Goal: Communication & Community: Answer question/provide support

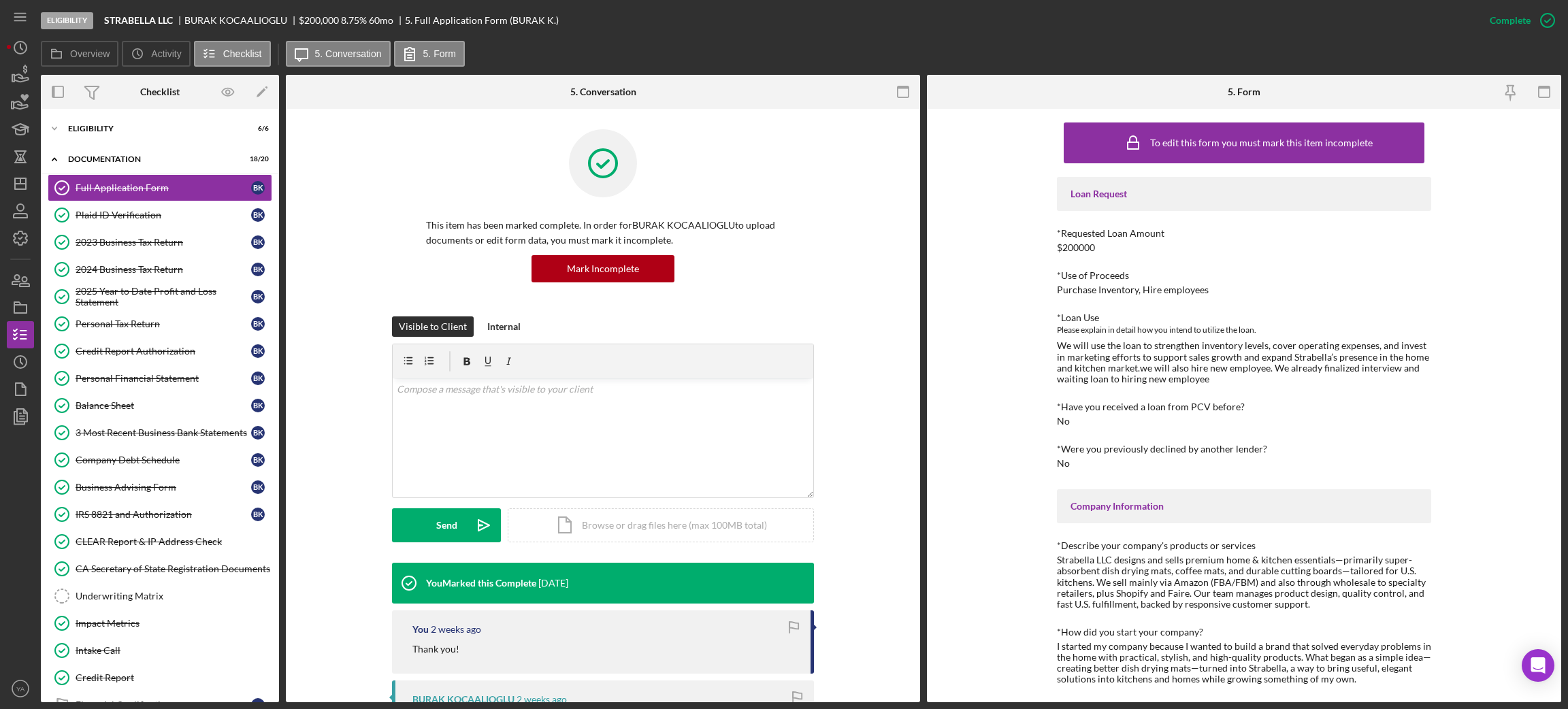
scroll to position [245, 0]
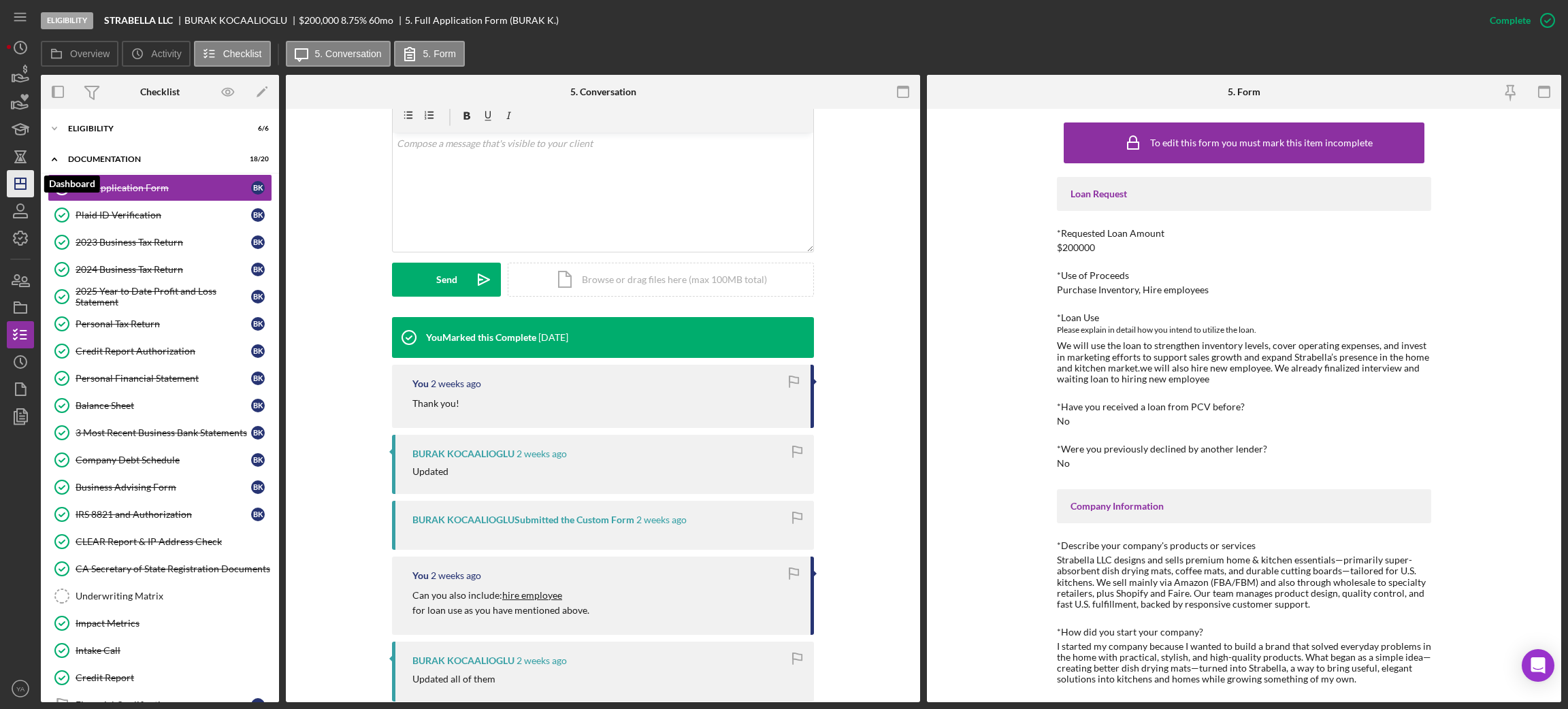
click at [10, 183] on icon "Icon/Dashboard" at bounding box center [20, 183] width 34 height 34
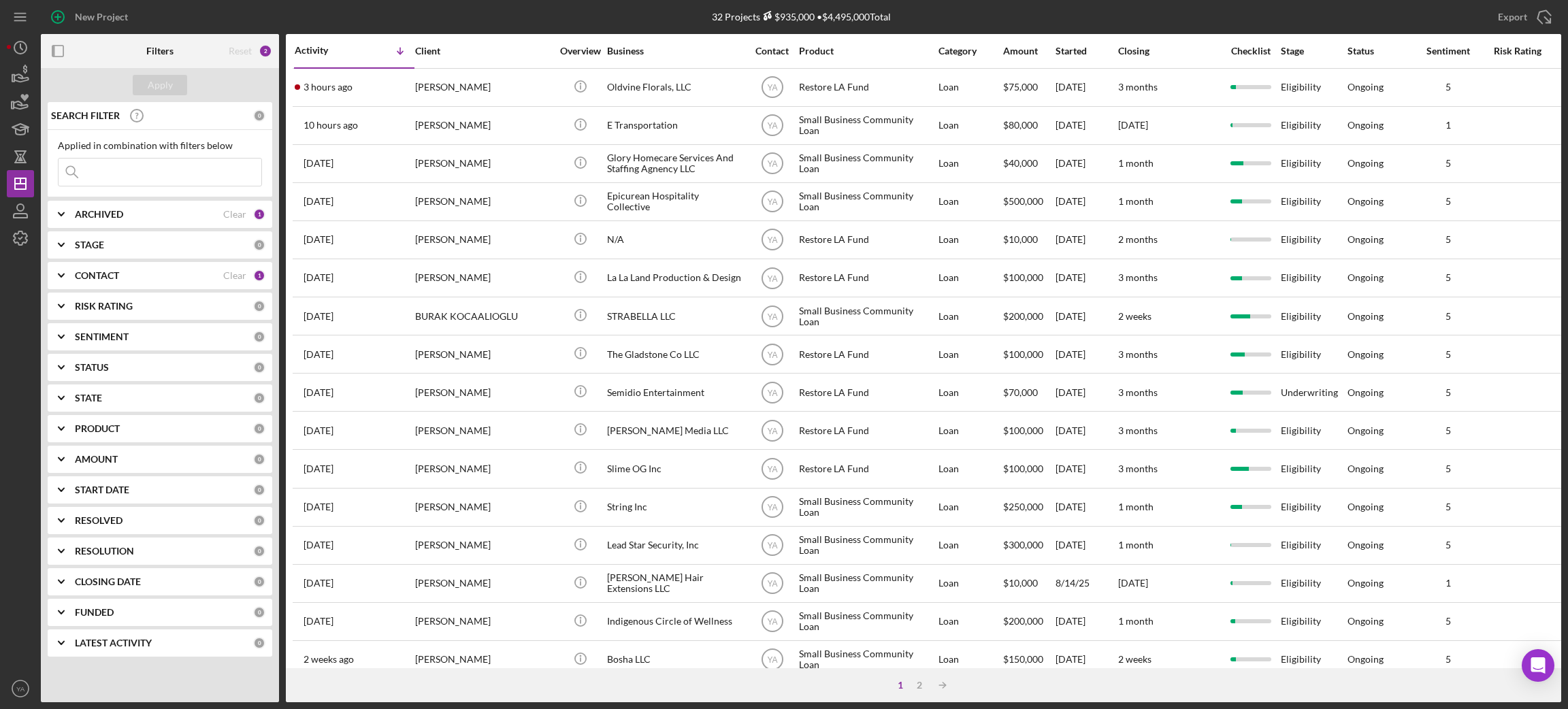
click at [79, 204] on div "ARCHIVED Clear 1" at bounding box center [170, 214] width 191 height 27
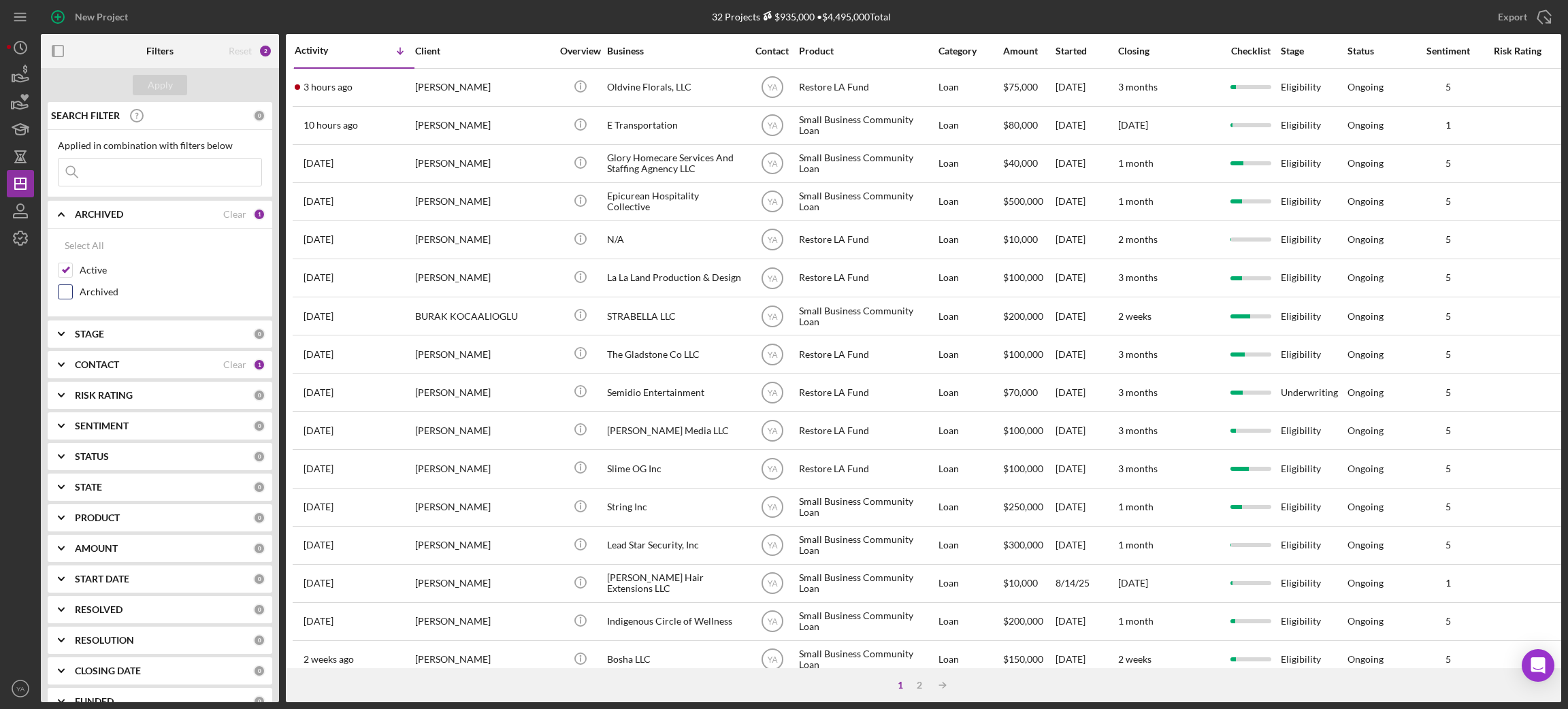
click at [58, 293] on input "Archived" at bounding box center [65, 292] width 14 height 14
checkbox input "true"
click at [157, 84] on div "Apply" at bounding box center [160, 85] width 25 height 20
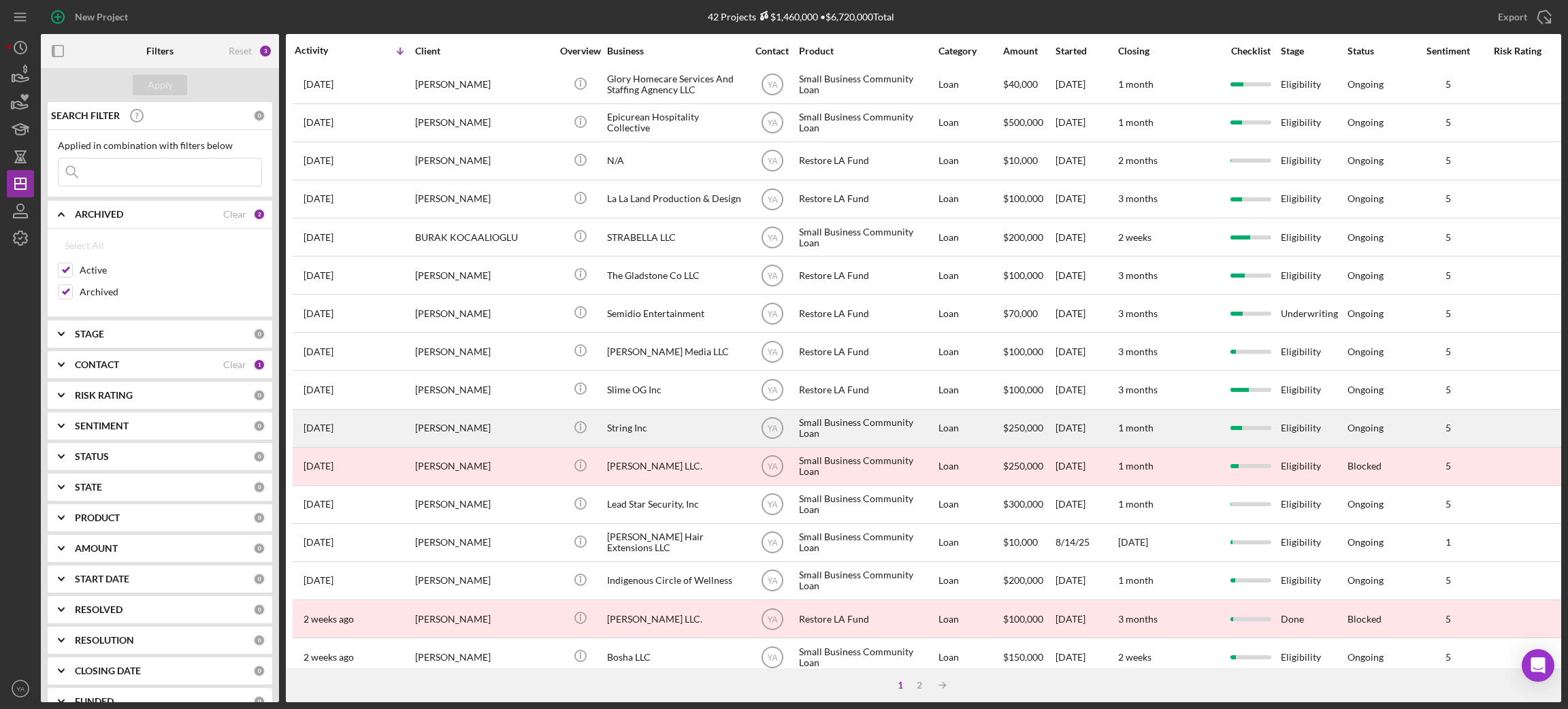
scroll to position [376, 0]
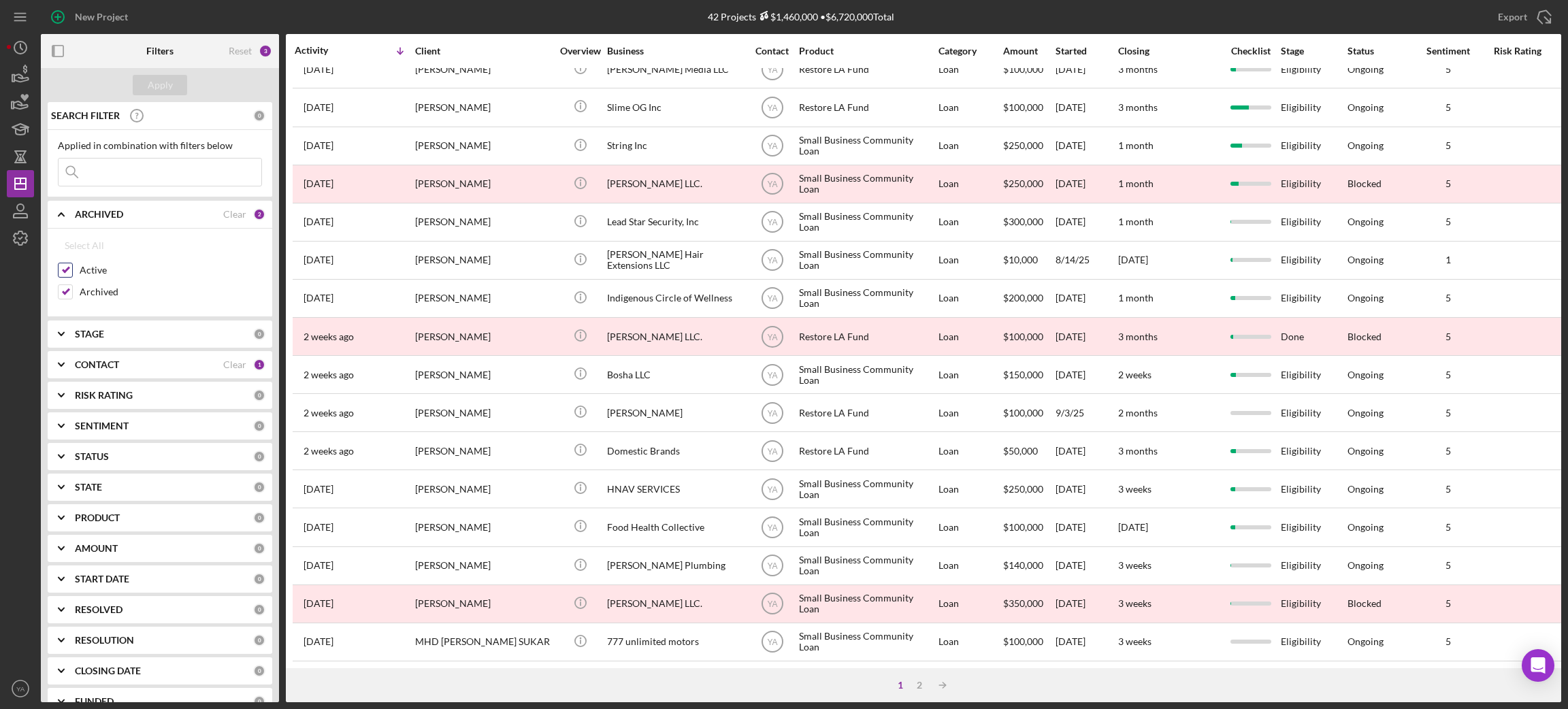
click at [67, 269] on input "Active" at bounding box center [65, 270] width 14 height 14
click at [149, 84] on div "Apply" at bounding box center [160, 85] width 25 height 20
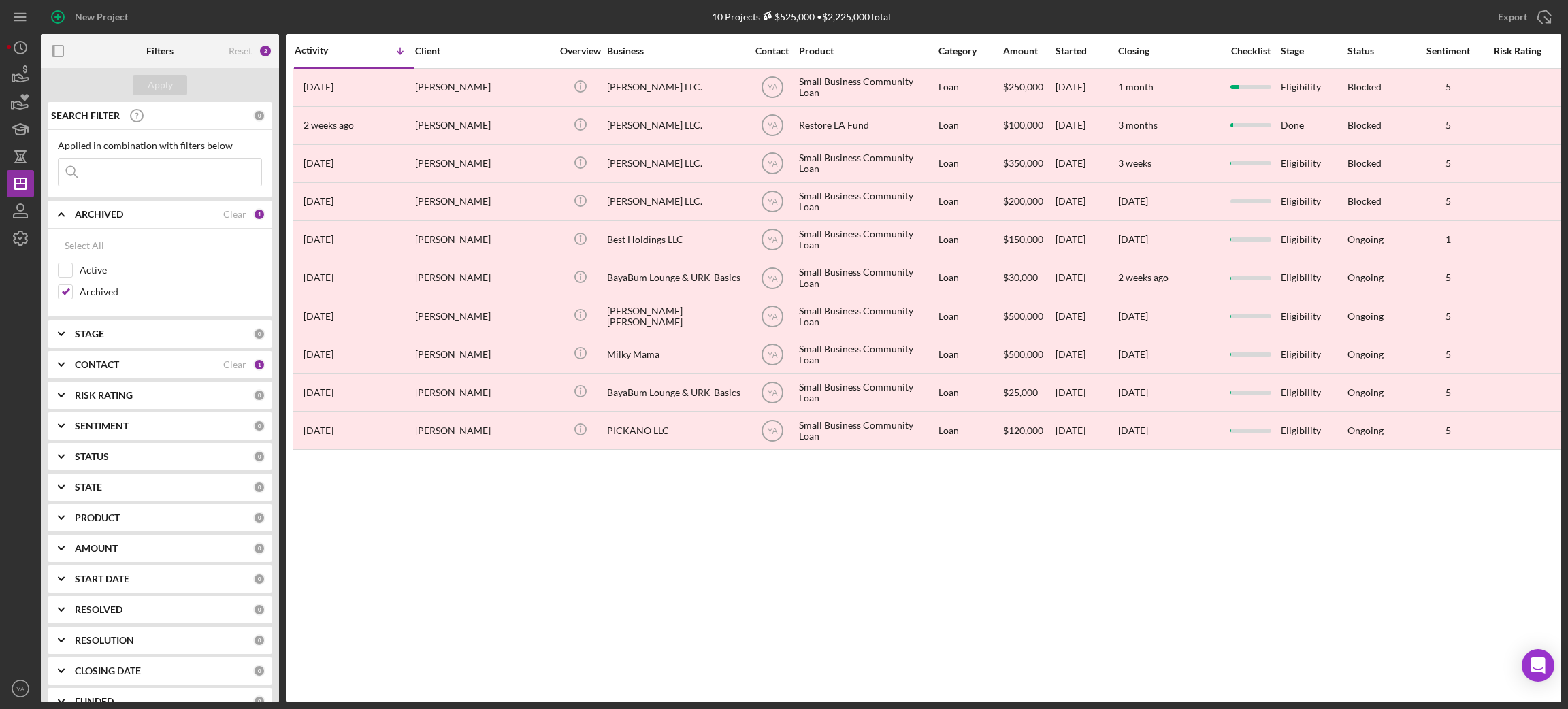
scroll to position [0, 0]
click at [63, 271] on input "Active" at bounding box center [65, 270] width 14 height 14
checkbox input "true"
click at [170, 86] on div "Apply" at bounding box center [160, 85] width 25 height 20
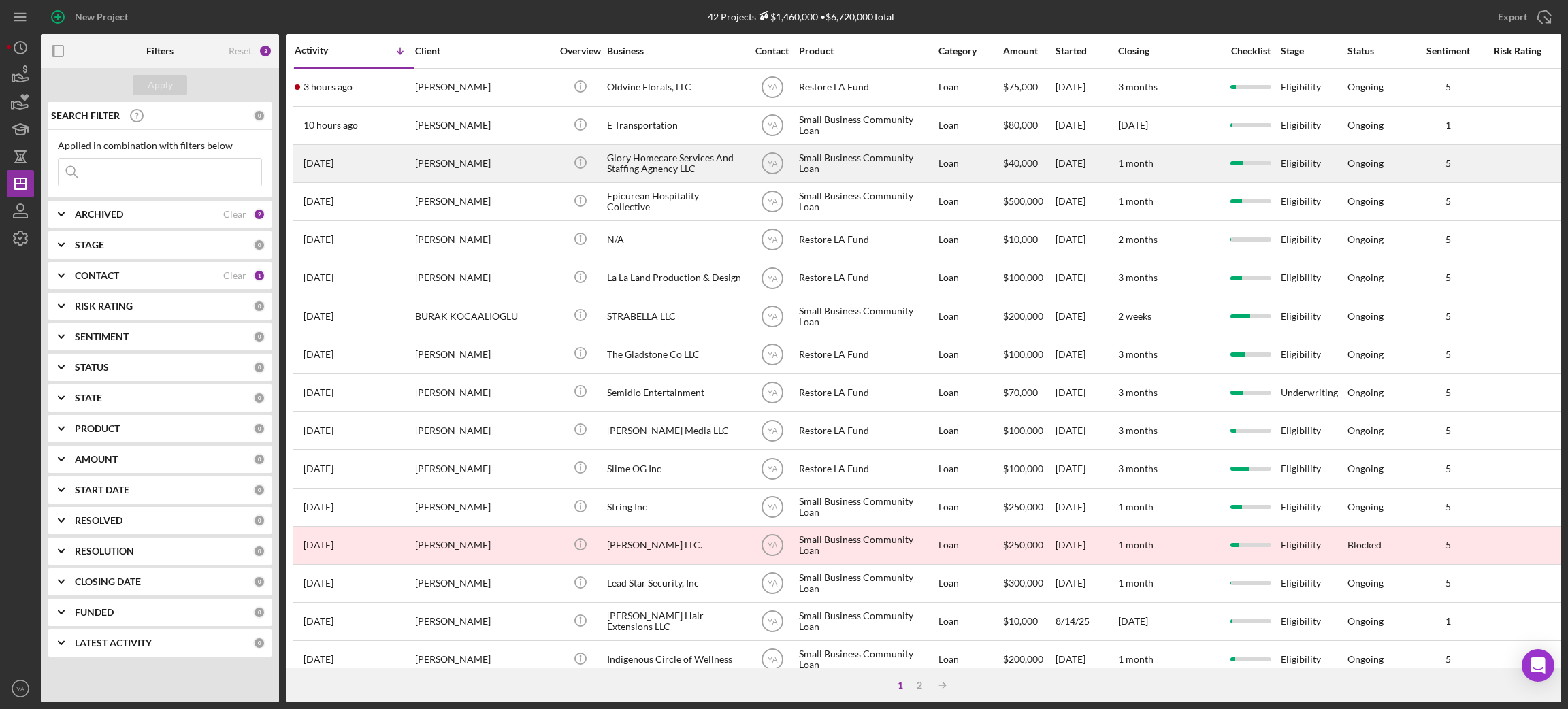
click at [669, 168] on div "Glory Homecare Services And Staffing Agnency LLC" at bounding box center [675, 164] width 136 height 36
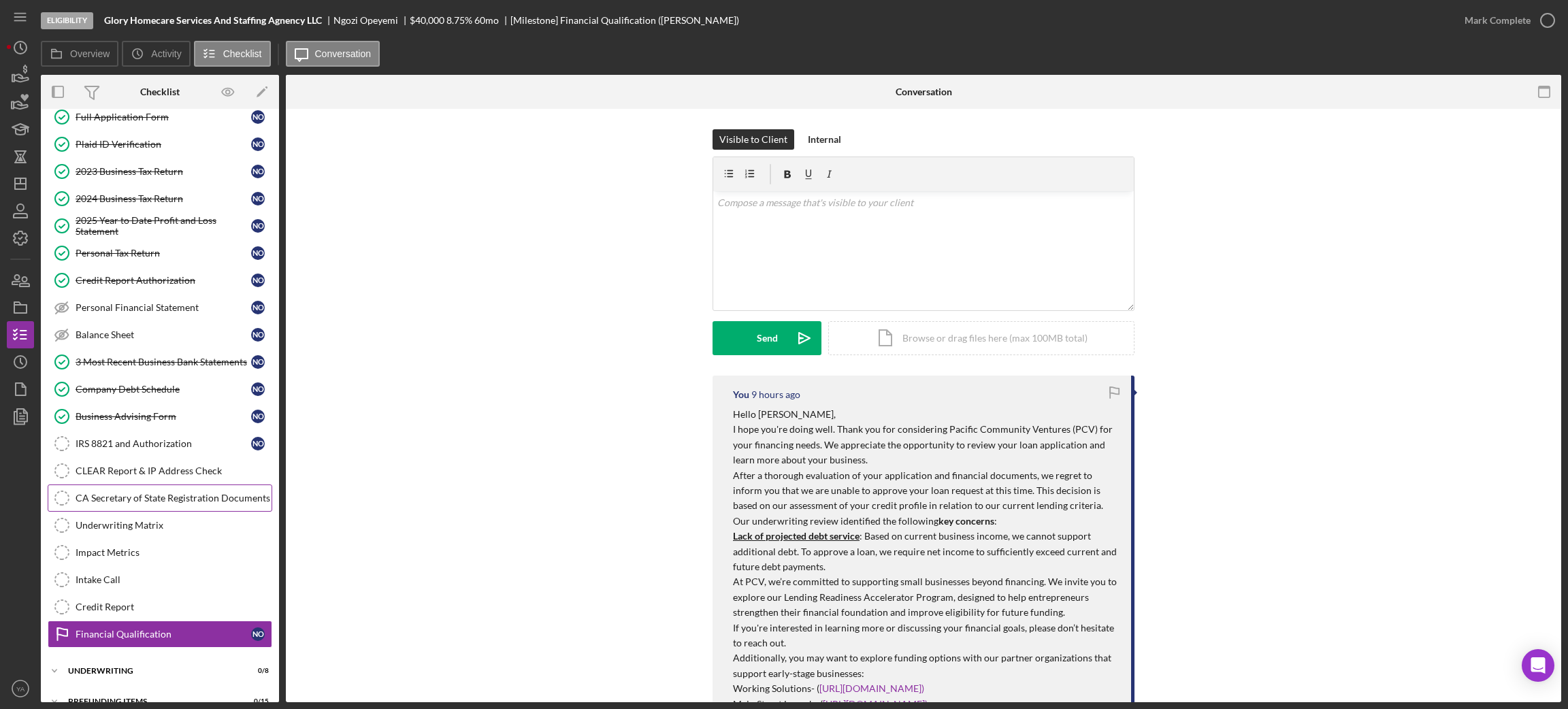
scroll to position [96, 0]
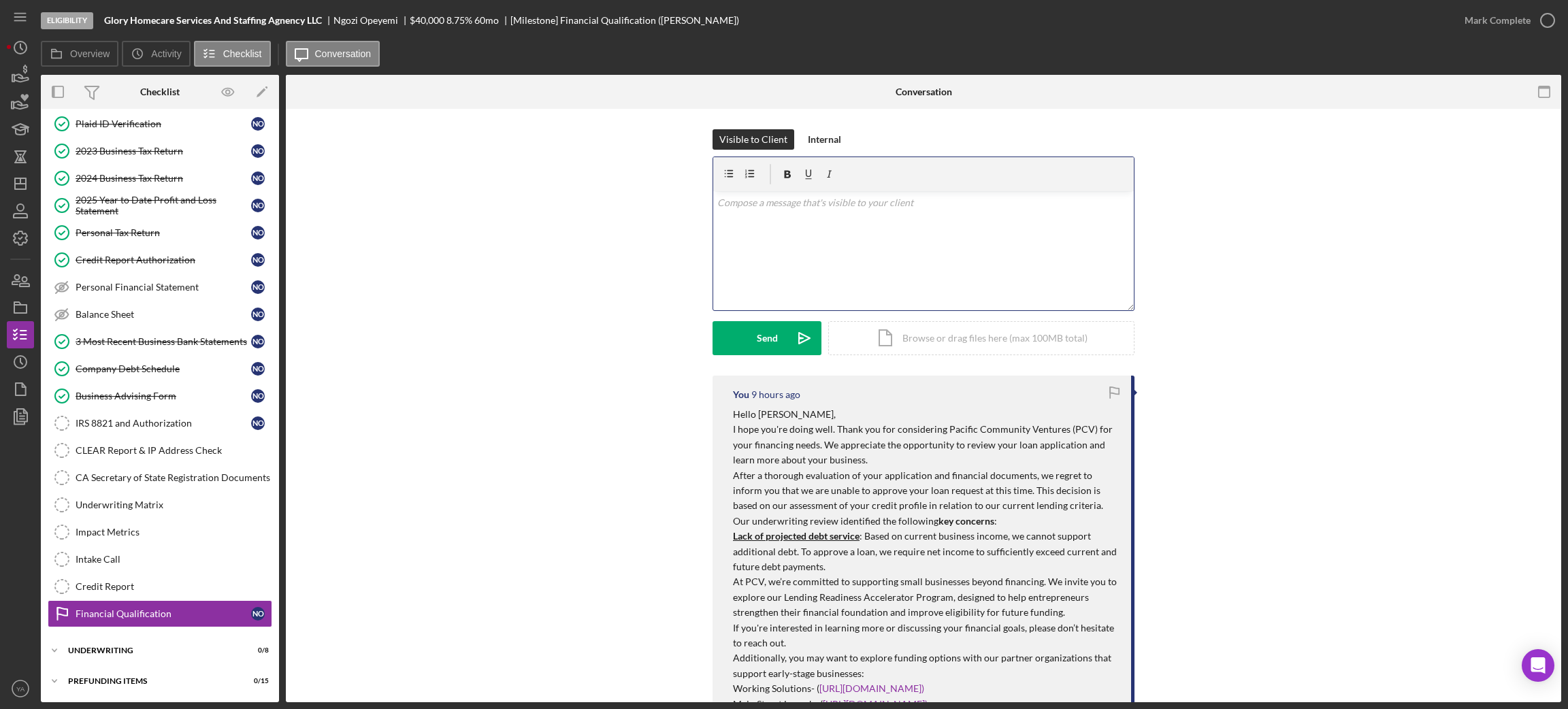
click at [785, 240] on div "v Color teal Color pink Remove color Add row above Add row below Add column bef…" at bounding box center [923, 251] width 421 height 119
drag, startPoint x: 802, startPoint y: 236, endPoint x: 716, endPoint y: 232, distance: 86.1
click at [718, 232] on p "Hello Nqozi, I am really sorry" at bounding box center [924, 218] width 413 height 45
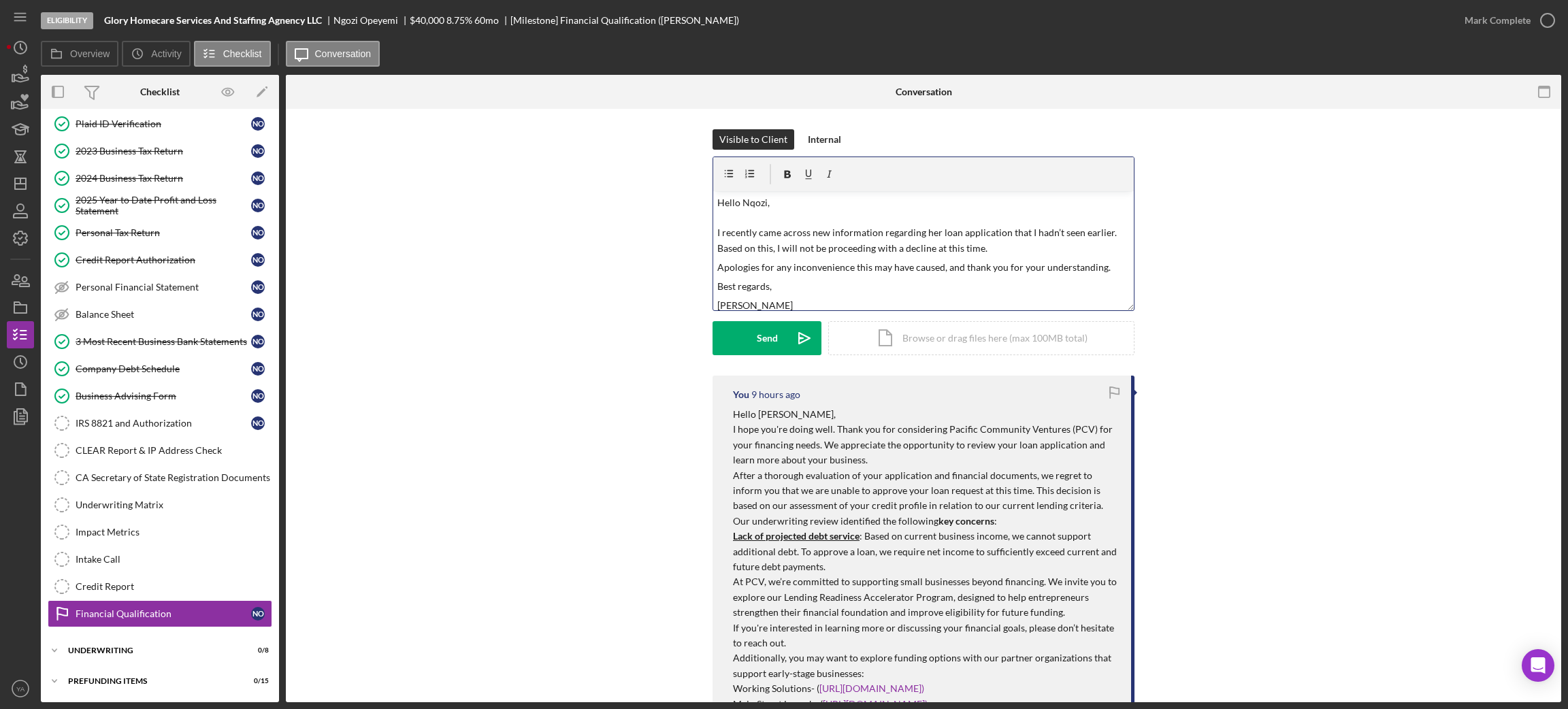
scroll to position [4, 0]
click at [928, 232] on p "Hello Nqozi, I recently came across new information regarding her loan applicat…" at bounding box center [924, 222] width 413 height 61
click at [975, 247] on p "Hello Nqozi, I recently came across new information regarding your loan applica…" at bounding box center [924, 222] width 413 height 61
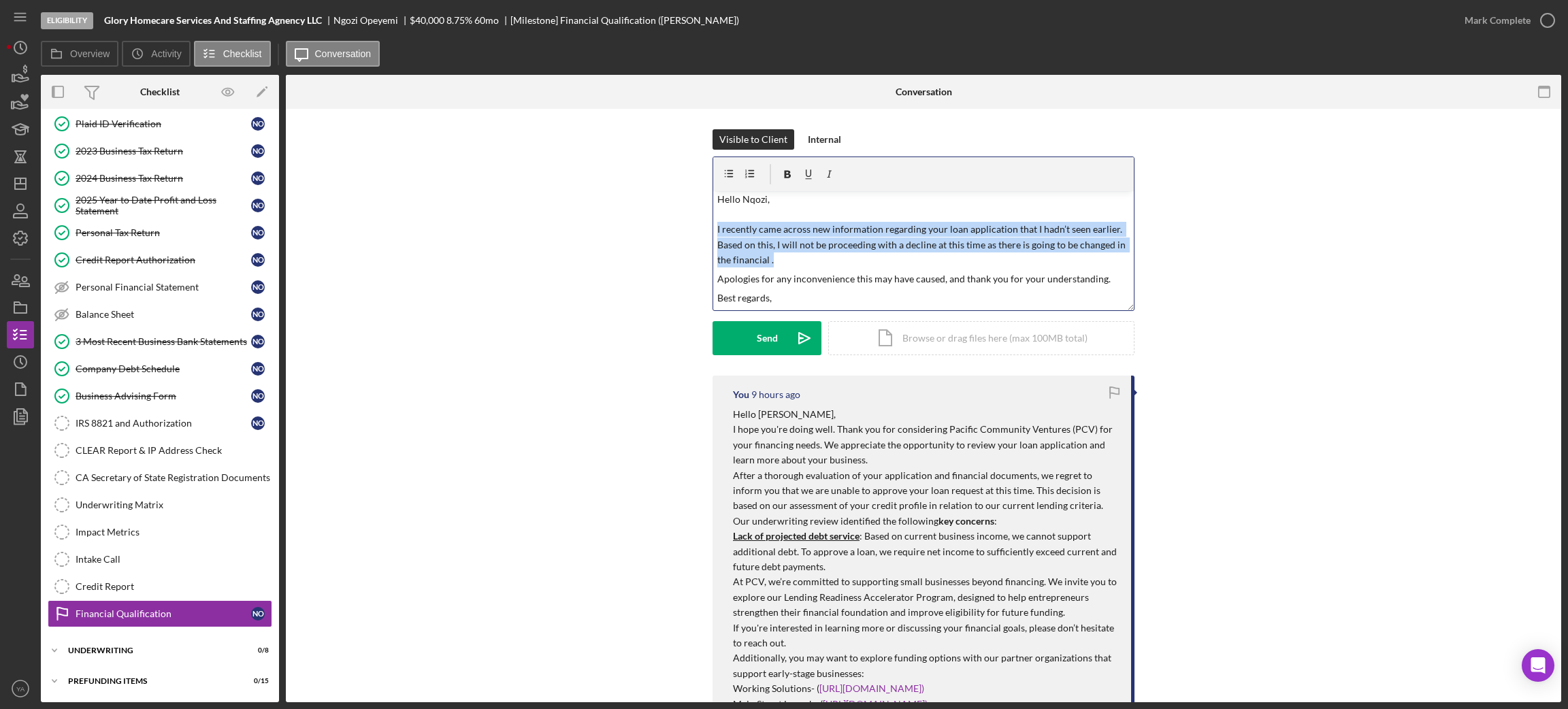
drag, startPoint x: 803, startPoint y: 255, endPoint x: 714, endPoint y: 228, distance: 93.0
click at [718, 228] on p "Hello Nqozi, I recently came across new information regarding your loan applica…" at bounding box center [924, 230] width 413 height 77
copy p "I recently came across new information regarding your loan application that I h…"
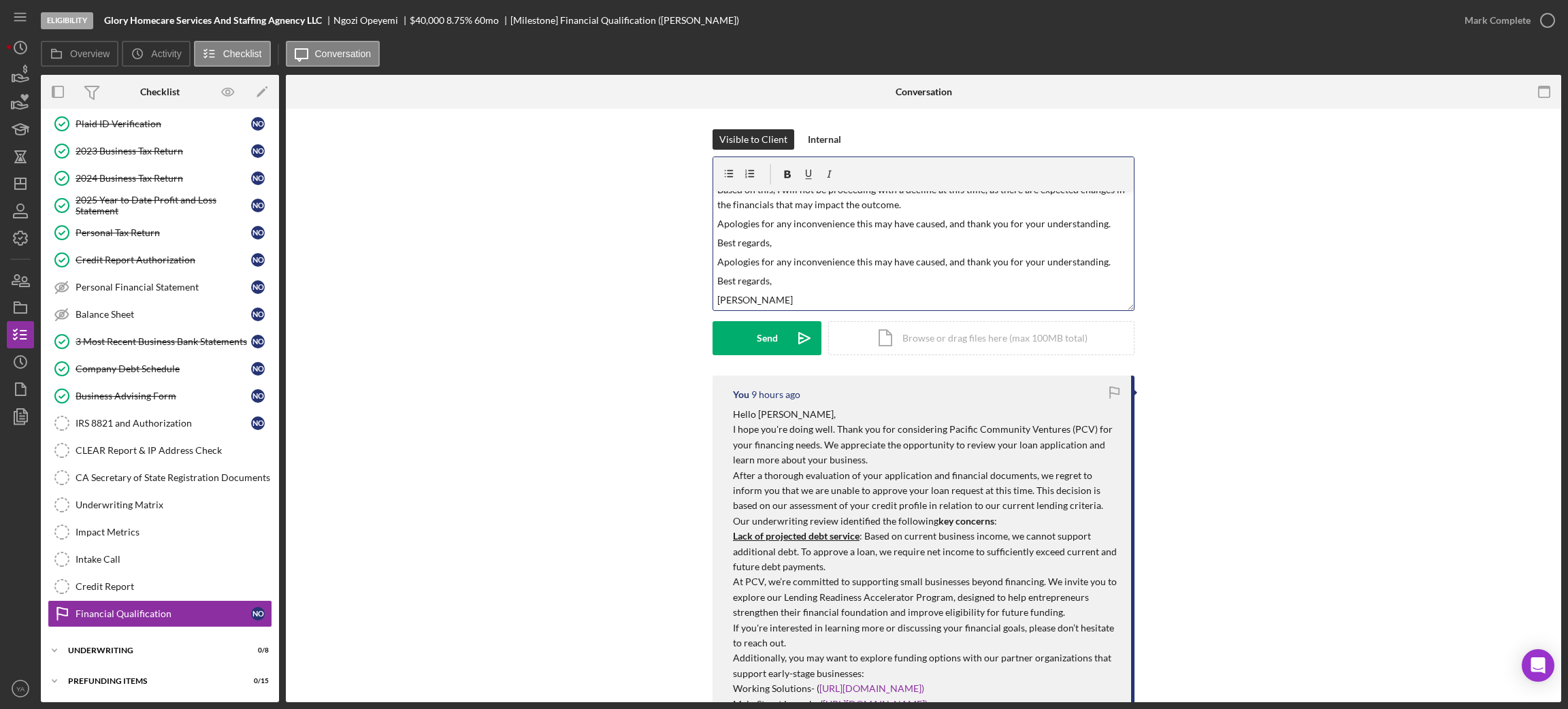
scroll to position [59, 0]
drag, startPoint x: 826, startPoint y: 308, endPoint x: 711, endPoint y: 264, distance: 123.1
click at [713, 264] on div "v Color teal Color pink Remove color Add row above Add row below Add column bef…" at bounding box center [923, 251] width 421 height 119
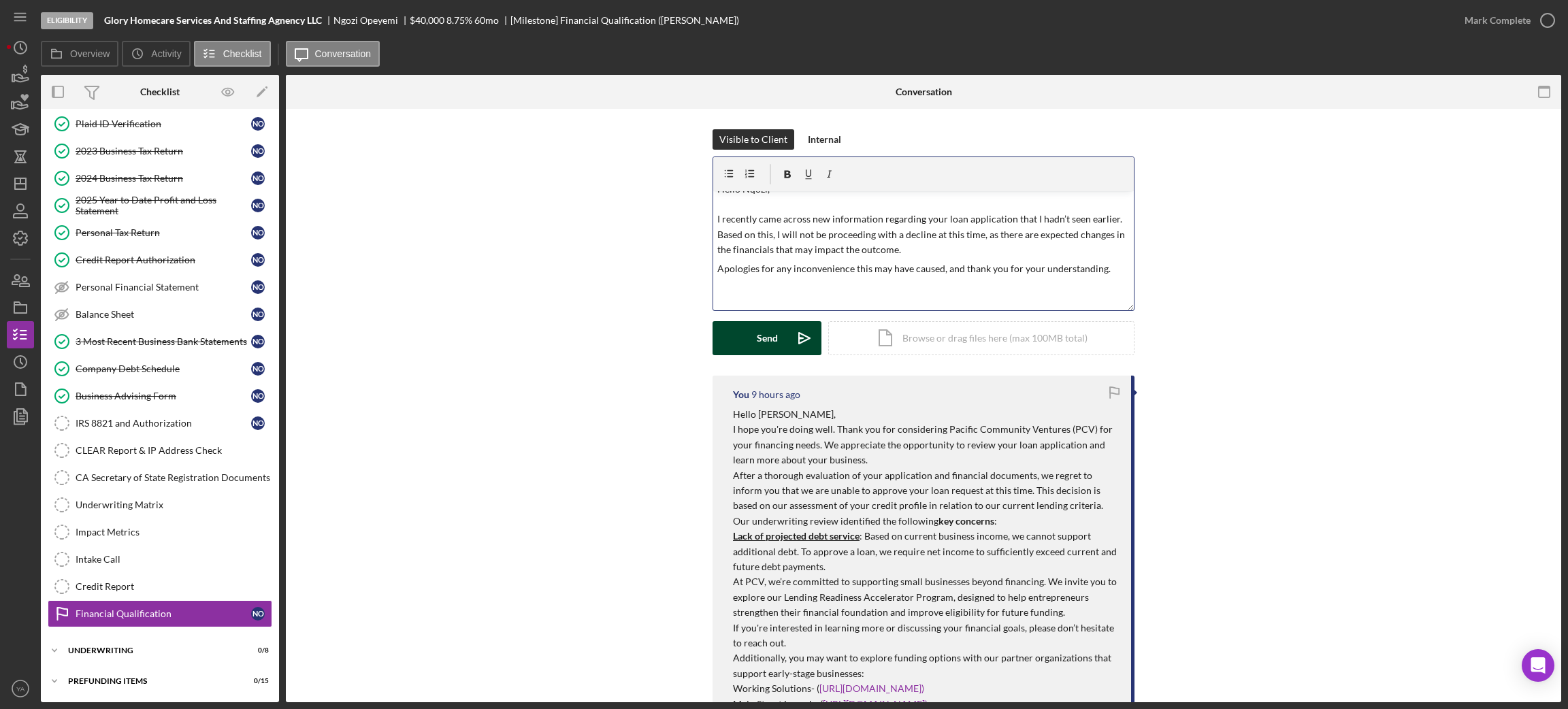
scroll to position [0, 0]
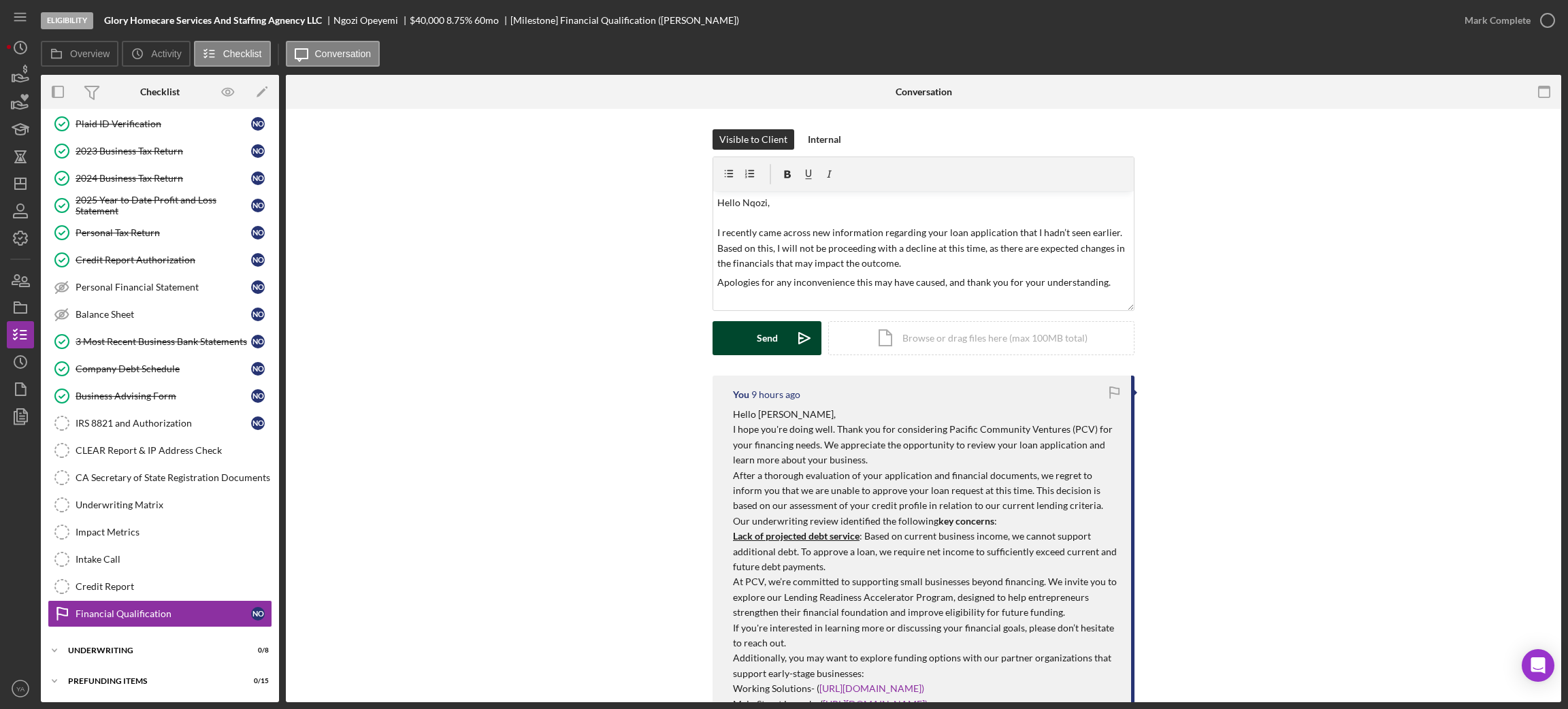
click at [781, 336] on button "Send Icon/icon-invite-send" at bounding box center [767, 338] width 109 height 34
